Goal: Information Seeking & Learning: Learn about a topic

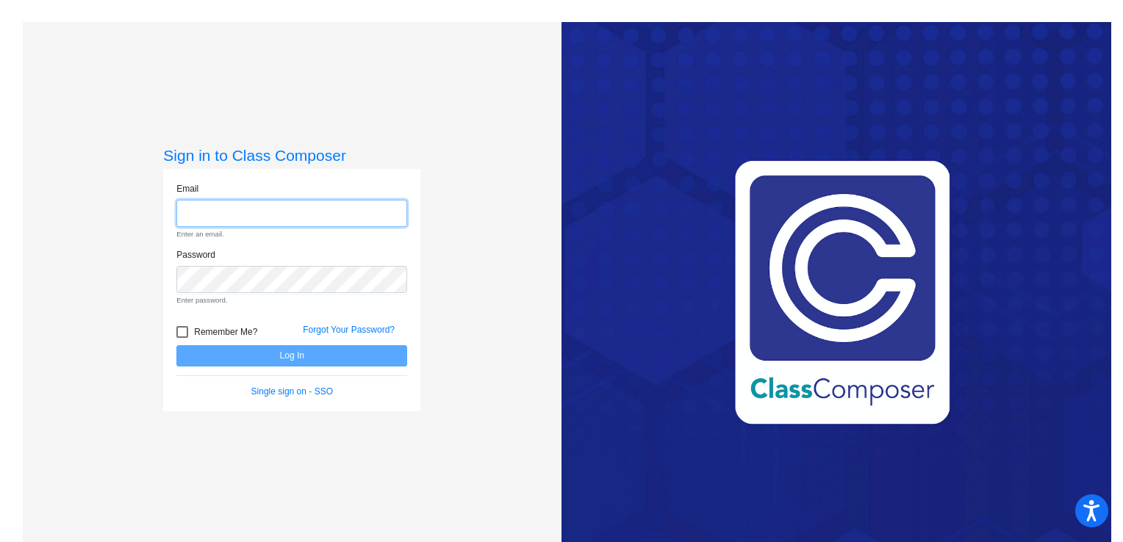
click at [248, 207] on input "email" at bounding box center [291, 213] width 231 height 27
type input "[EMAIL_ADDRESS][DOMAIN_NAME]"
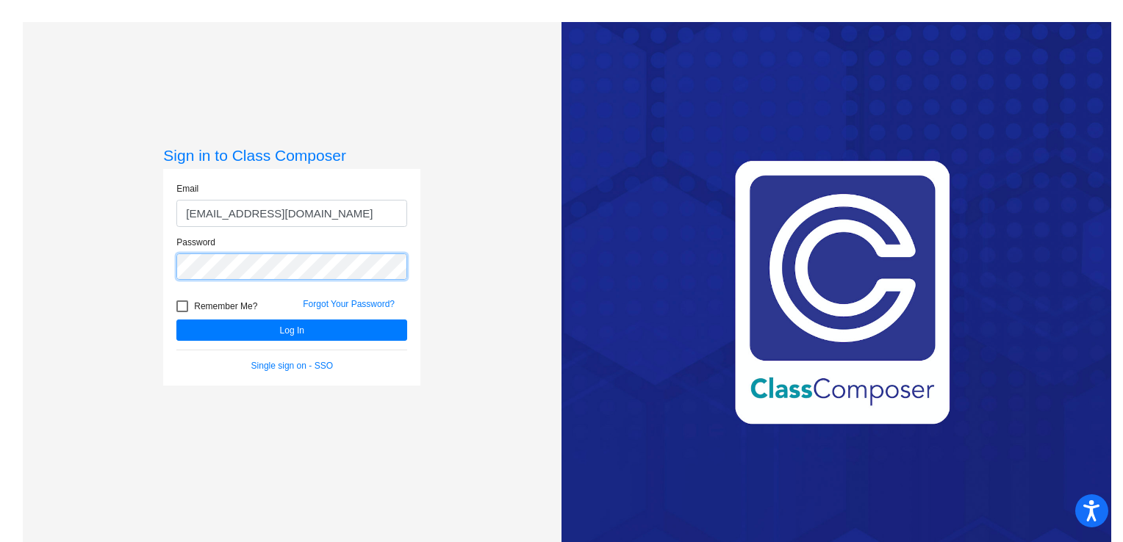
click at [176, 320] on button "Log In" at bounding box center [291, 330] width 231 height 21
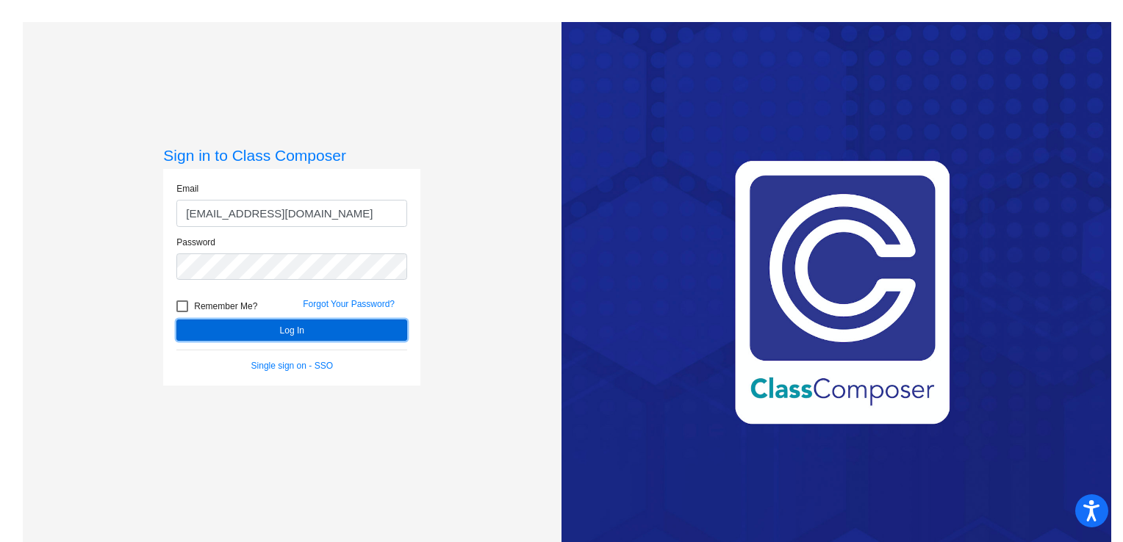
click at [285, 328] on button "Log In" at bounding box center [291, 330] width 231 height 21
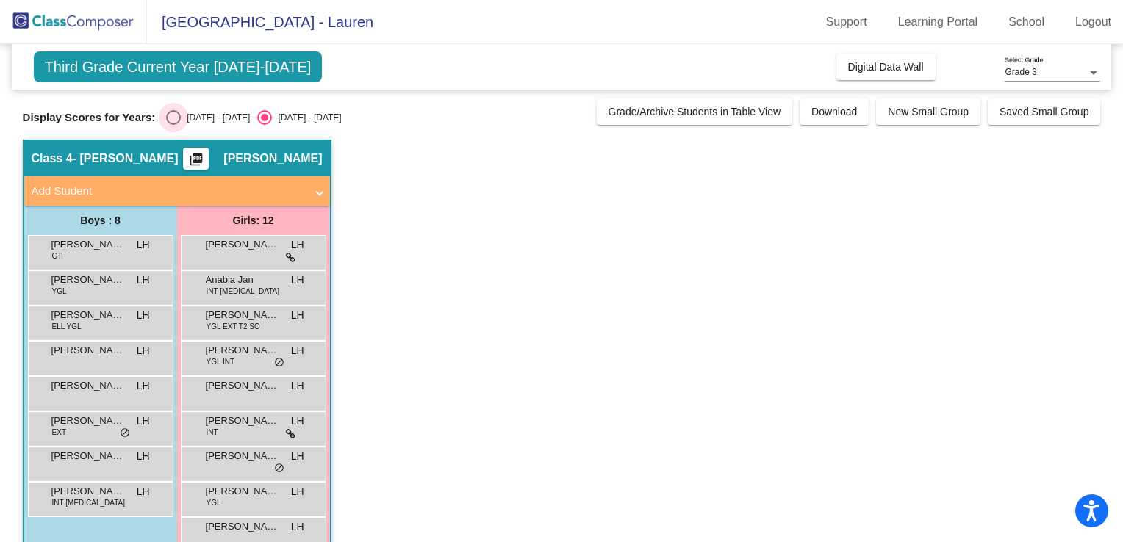
click at [166, 116] on div "Select an option" at bounding box center [173, 117] width 15 height 15
click at [173, 125] on input "[DATE] - [DATE]" at bounding box center [173, 125] width 1 height 1
radio input "true"
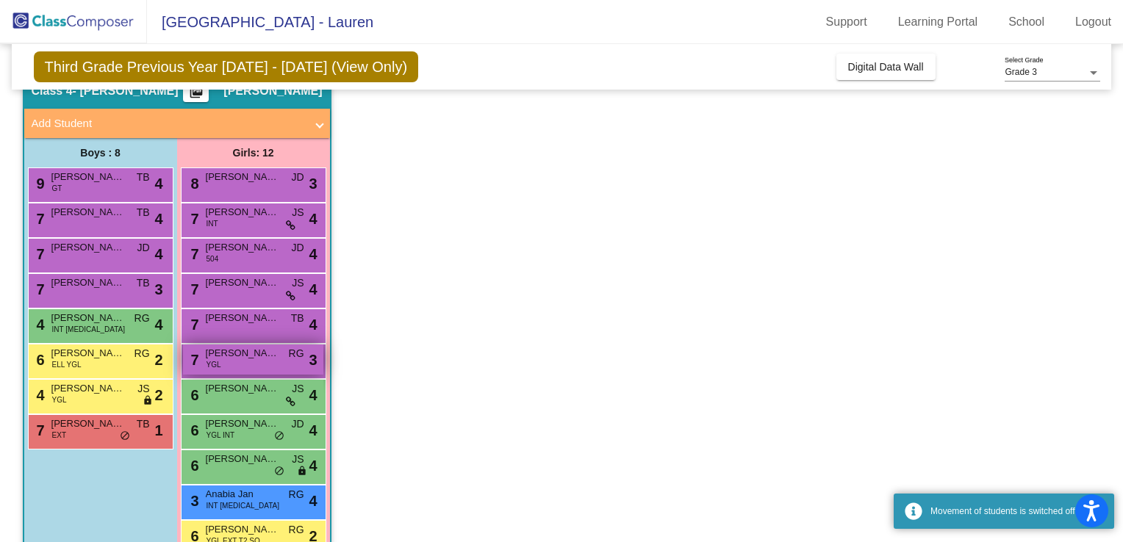
scroll to position [138, 0]
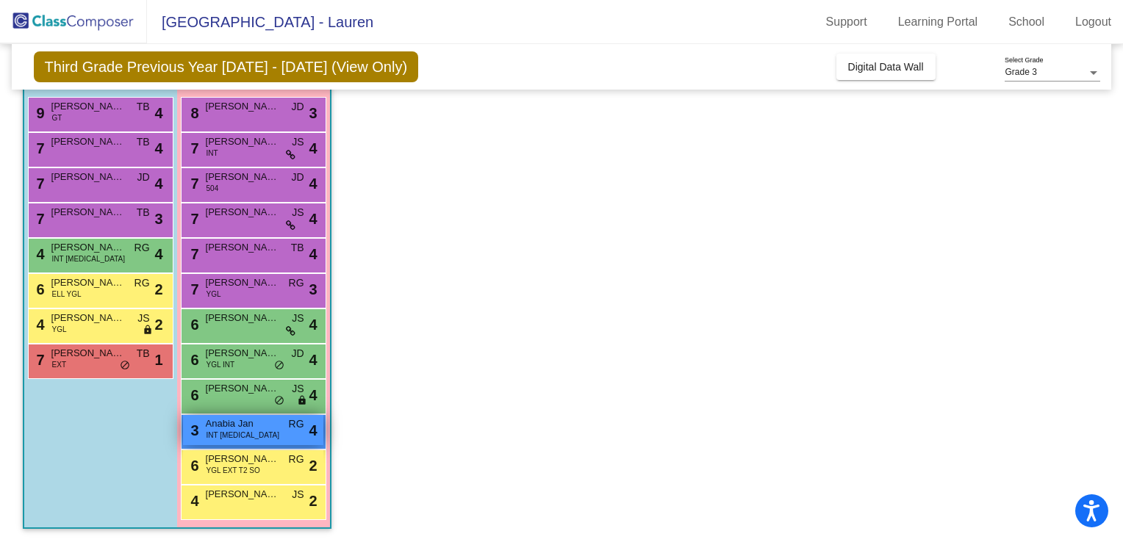
click at [246, 433] on div "3 Anabia Jan INT [MEDICAL_DATA] RG lock do_not_disturb_alt 4" at bounding box center [253, 430] width 140 height 30
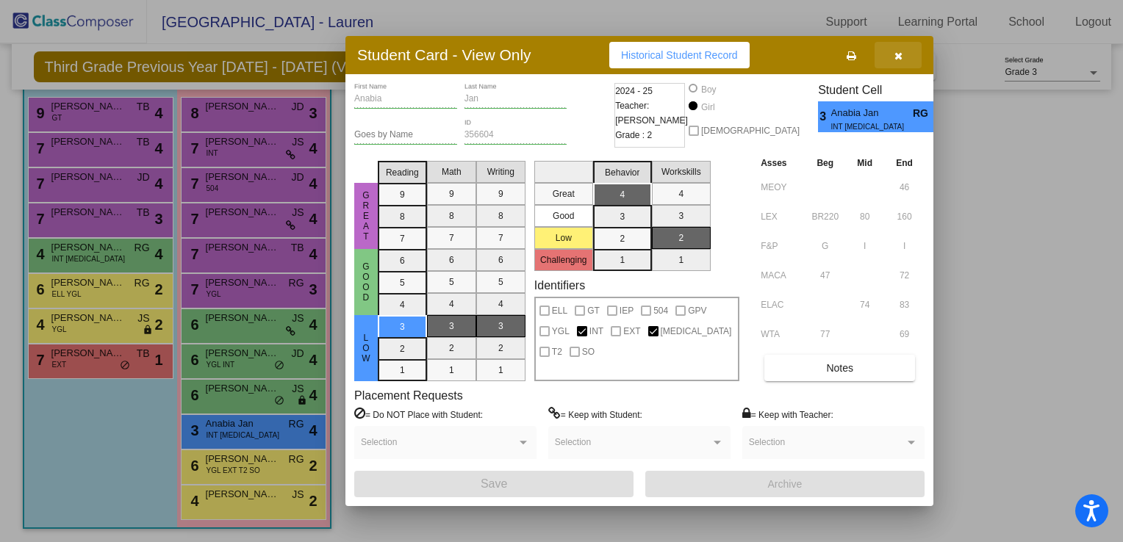
click at [901, 51] on icon "button" at bounding box center [898, 56] width 8 height 10
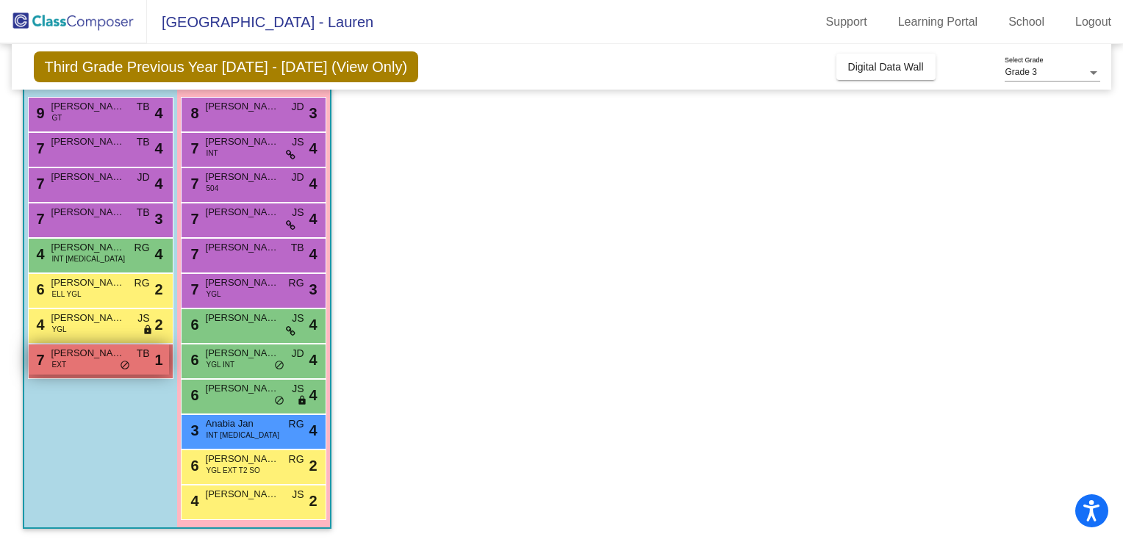
click at [85, 361] on div "7 Orion [PERSON_NAME] EXT TB lock do_not_disturb_alt 1" at bounding box center [99, 360] width 140 height 30
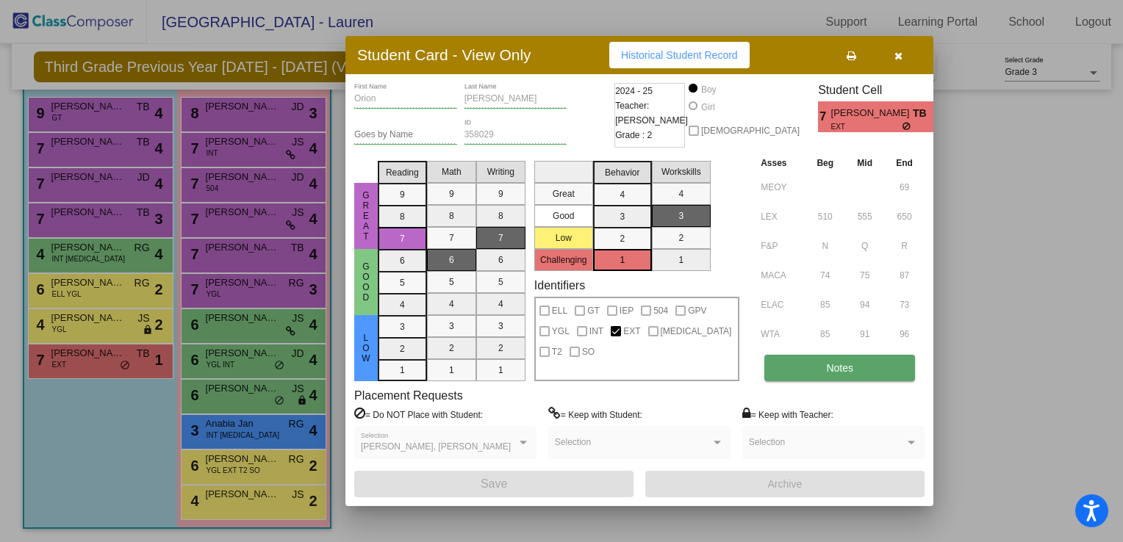
click at [835, 364] on span "Notes" at bounding box center [839, 368] width 27 height 12
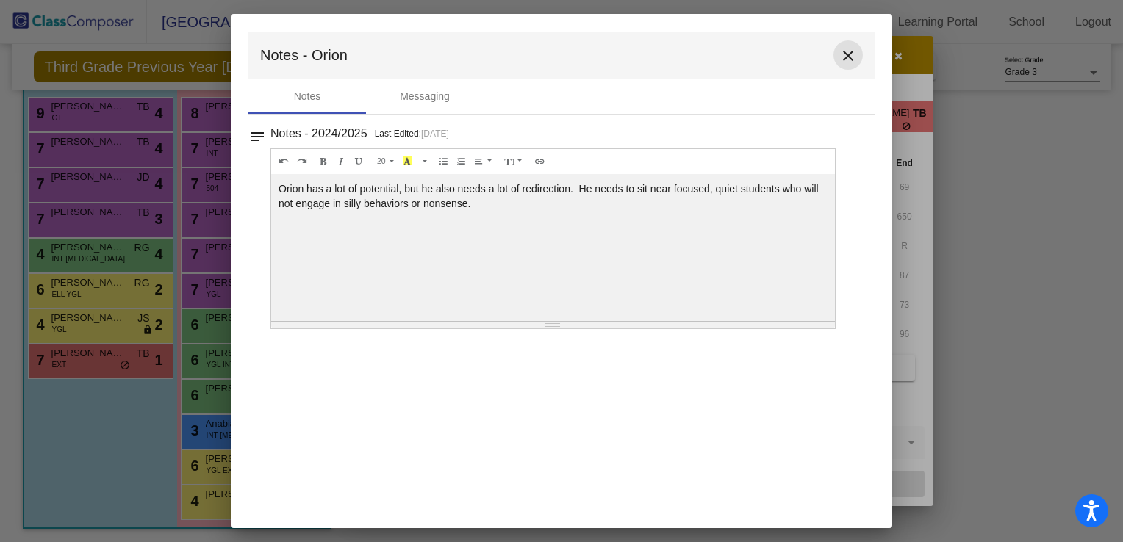
click at [849, 57] on mat-icon "close" at bounding box center [848, 56] width 18 height 18
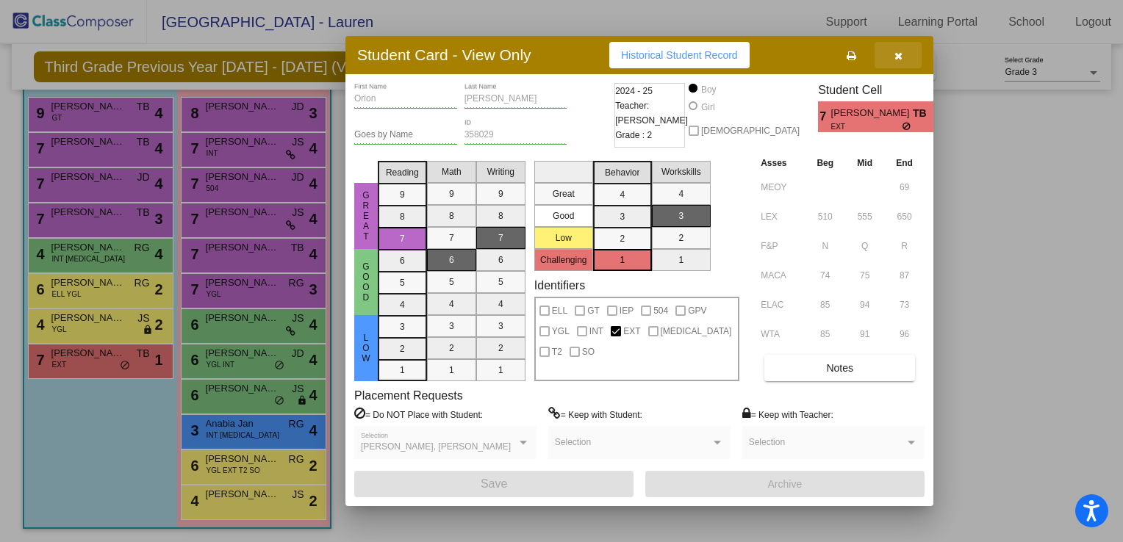
click at [896, 57] on icon "button" at bounding box center [898, 56] width 8 height 10
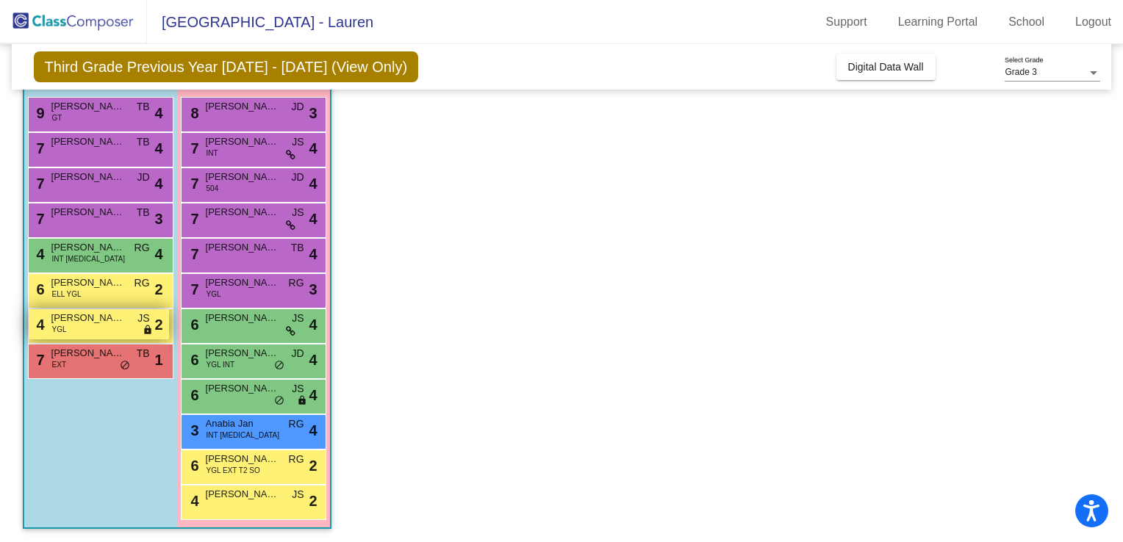
click at [95, 320] on span "[PERSON_NAME]" at bounding box center [87, 318] width 73 height 15
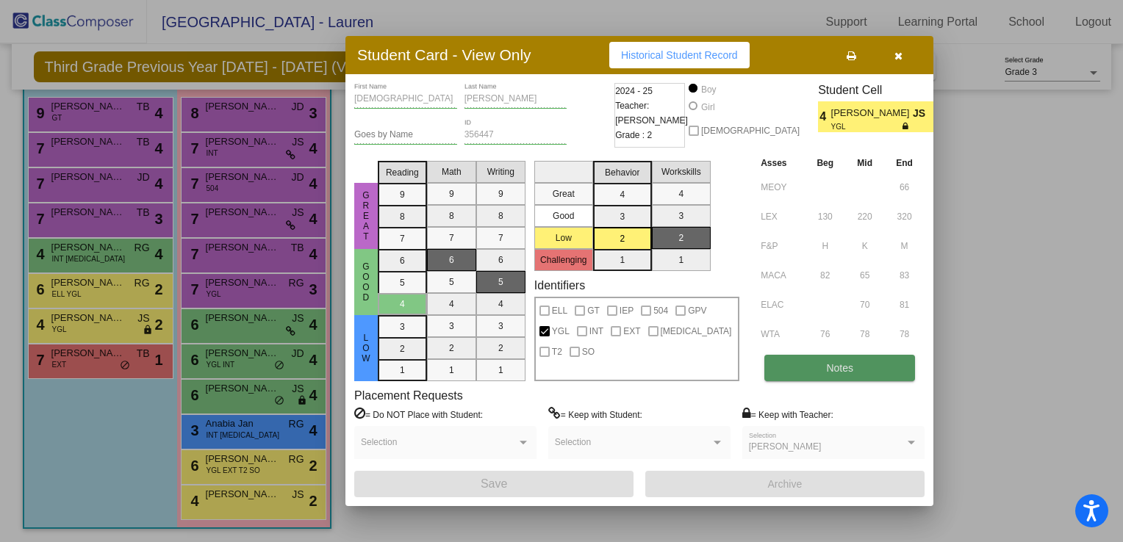
click at [820, 366] on button "Notes" at bounding box center [839, 368] width 151 height 26
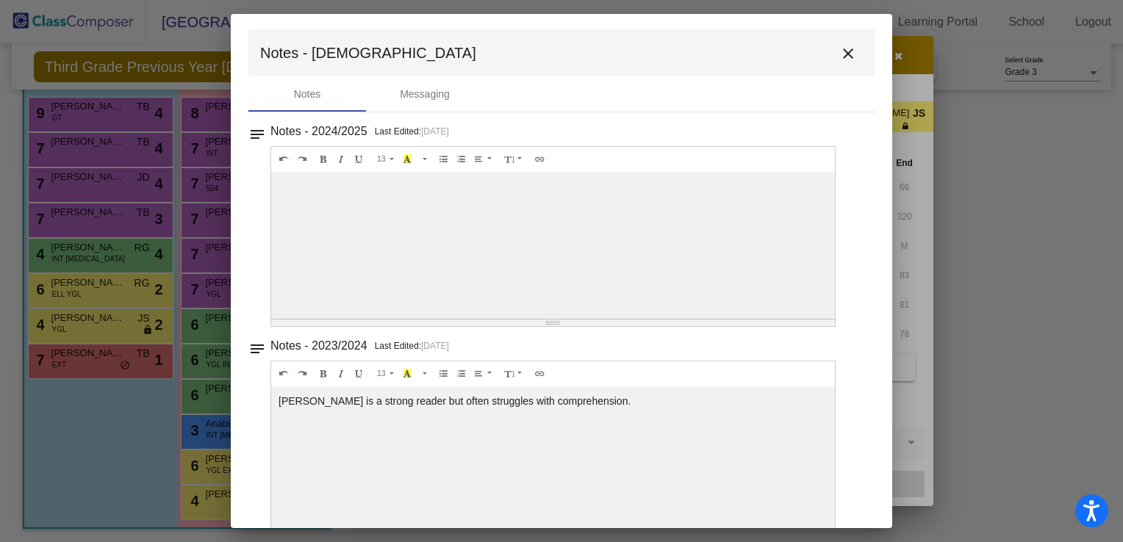
scroll to position [0, 0]
click at [839, 60] on mat-icon "close" at bounding box center [848, 56] width 18 height 18
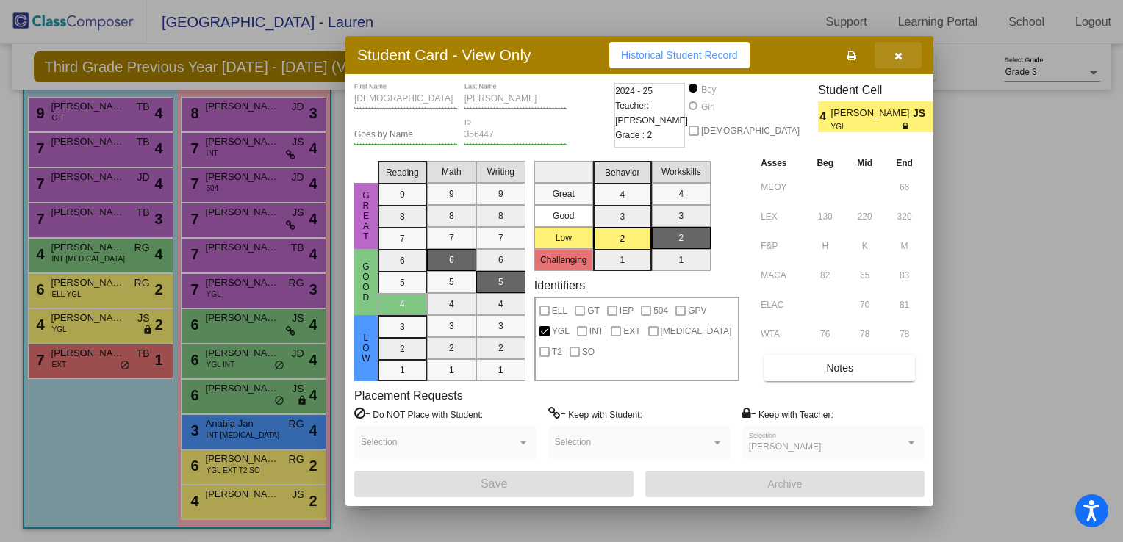
click at [899, 56] on icon "button" at bounding box center [898, 56] width 8 height 10
